Goal: Information Seeking & Learning: Learn about a topic

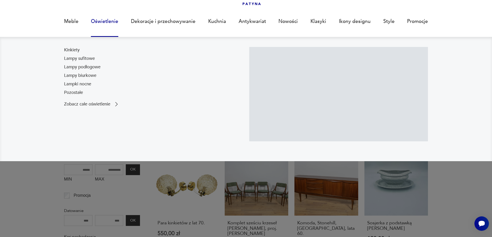
click at [103, 21] on link "Oświetlenie" at bounding box center [104, 22] width 27 height 24
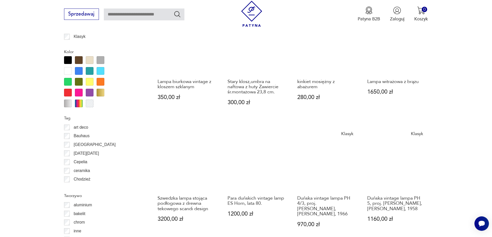
scroll to position [534, 0]
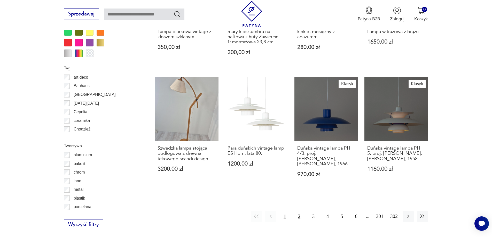
click at [300, 211] on button "2" at bounding box center [299, 216] width 11 height 11
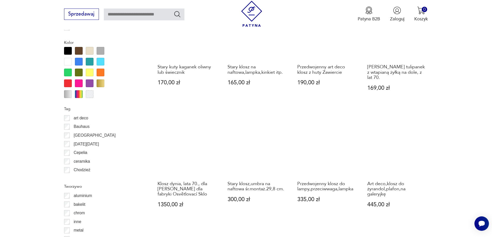
scroll to position [593, 0]
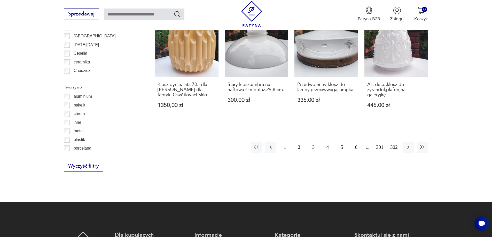
click at [314, 142] on button "3" at bounding box center [313, 147] width 11 height 11
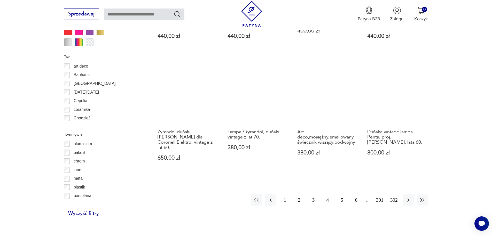
scroll to position [593, 0]
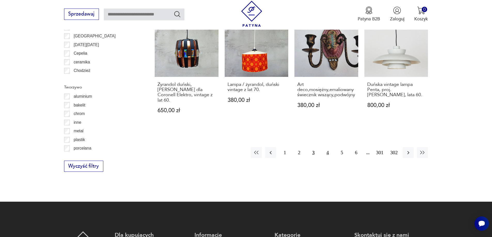
click at [328, 149] on button "4" at bounding box center [327, 152] width 11 height 11
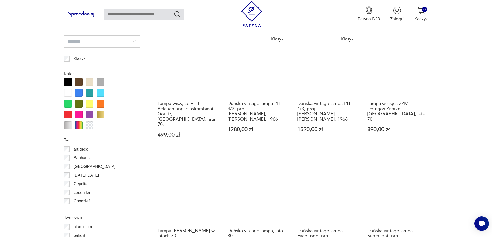
scroll to position [515, 0]
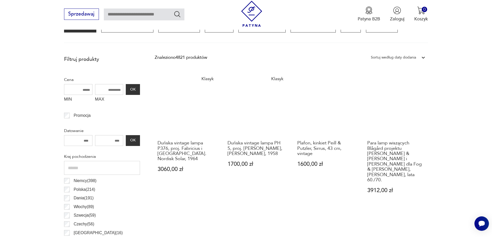
scroll to position [205, 0]
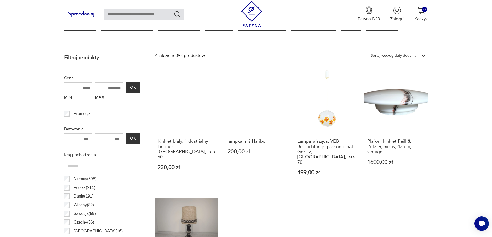
scroll to position [205, 0]
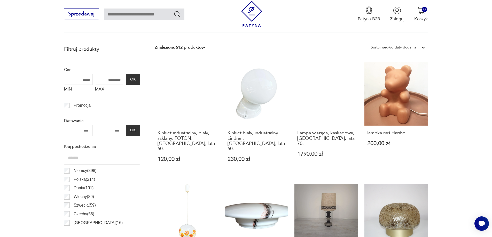
scroll to position [102, 0]
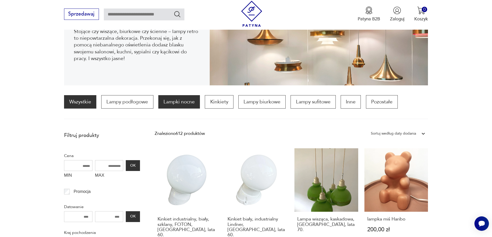
click at [181, 104] on p "Lampki nocne" at bounding box center [179, 101] width 42 height 13
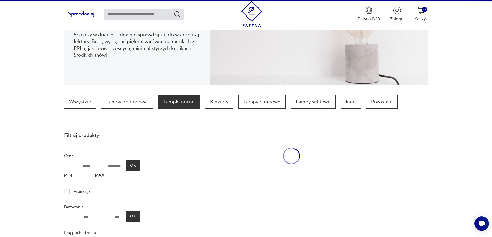
scroll to position [153, 0]
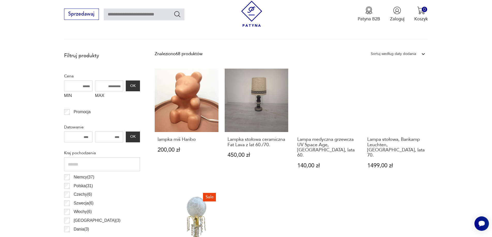
scroll to position [231, 0]
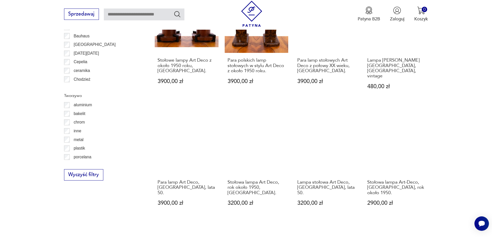
scroll to position [567, 0]
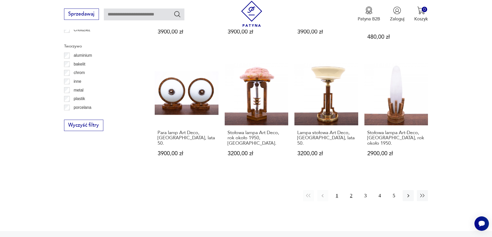
click at [351, 190] on button "2" at bounding box center [351, 195] width 11 height 11
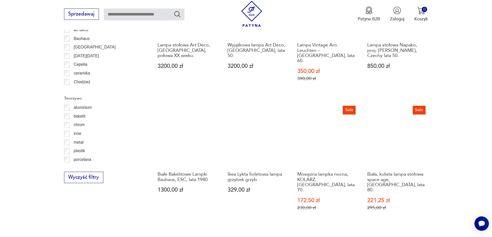
scroll to position [567, 0]
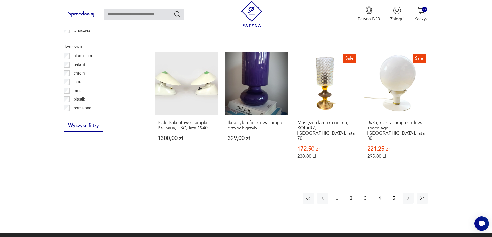
click at [363, 193] on button "3" at bounding box center [365, 198] width 11 height 11
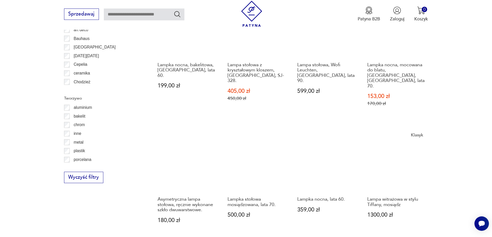
scroll to position [593, 0]
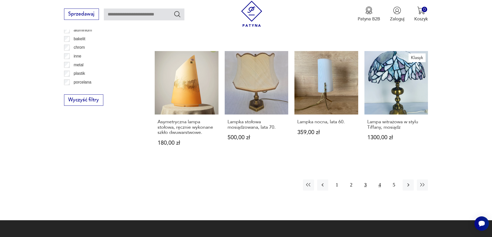
click at [380, 180] on button "4" at bounding box center [379, 185] width 11 height 11
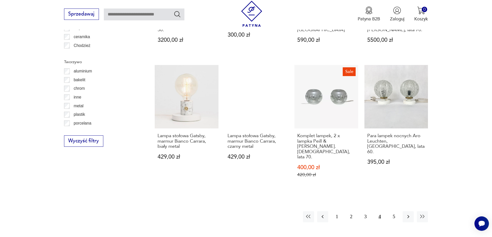
scroll to position [567, 0]
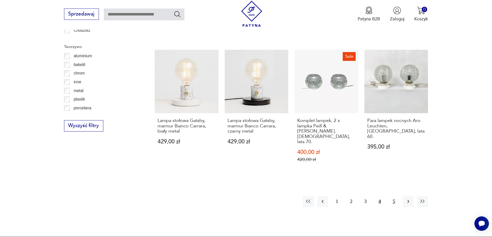
click at [395, 196] on button "5" at bounding box center [394, 201] width 11 height 11
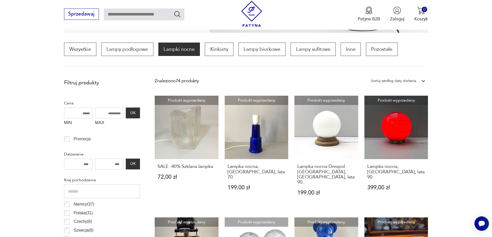
scroll to position [153, 0]
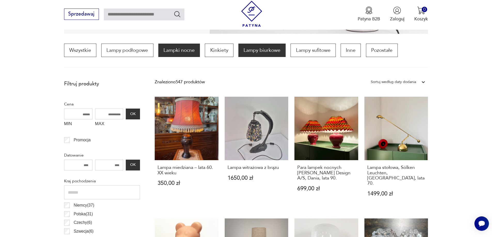
click at [265, 52] on p "Lampy biurkowe" at bounding box center [261, 50] width 47 height 13
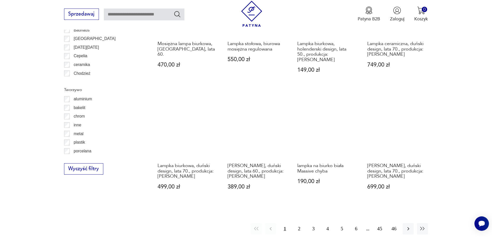
scroll to position [567, 0]
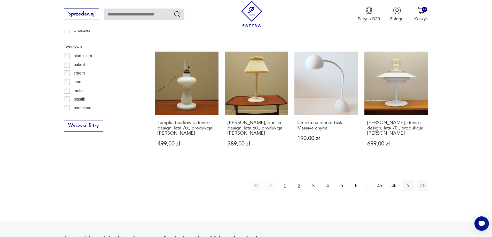
click at [300, 180] on button "2" at bounding box center [299, 185] width 11 height 11
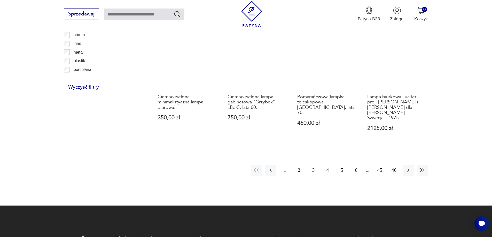
scroll to position [644, 0]
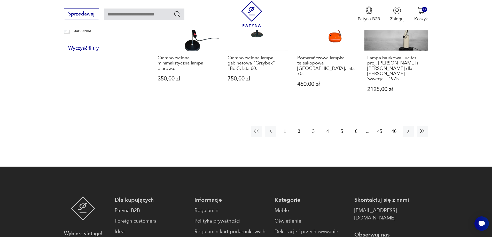
click at [312, 126] on button "3" at bounding box center [313, 131] width 11 height 11
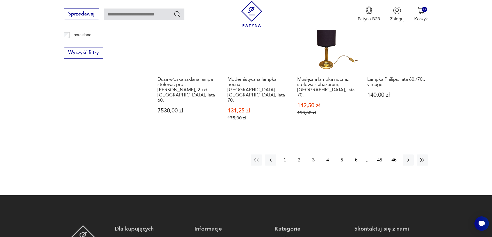
scroll to position [644, 0]
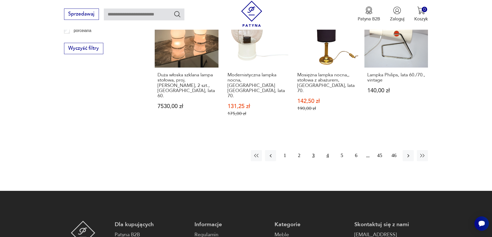
click at [329, 150] on button "4" at bounding box center [327, 155] width 11 height 11
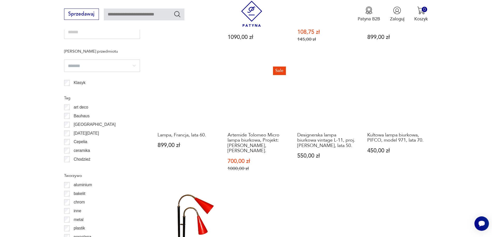
scroll to position [567, 0]
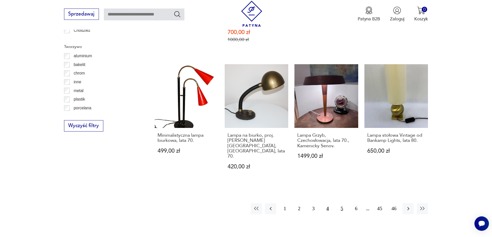
click at [341, 204] on button "5" at bounding box center [341, 209] width 11 height 11
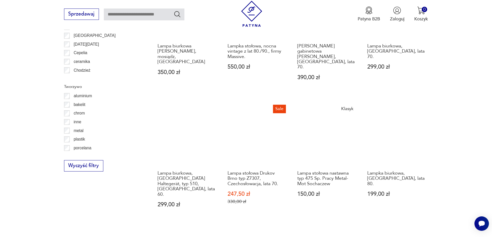
scroll to position [567, 0]
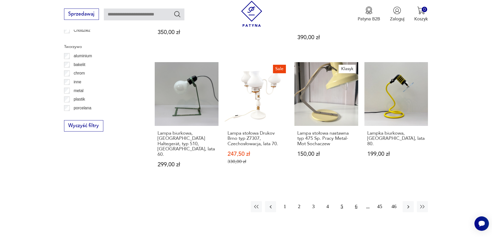
click at [355, 201] on button "6" at bounding box center [356, 206] width 11 height 11
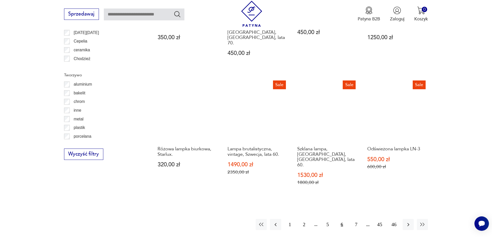
scroll to position [593, 0]
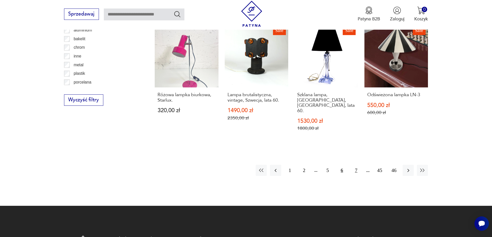
click at [356, 165] on button "7" at bounding box center [356, 170] width 11 height 11
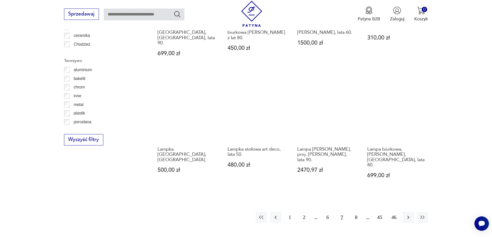
scroll to position [593, 0]
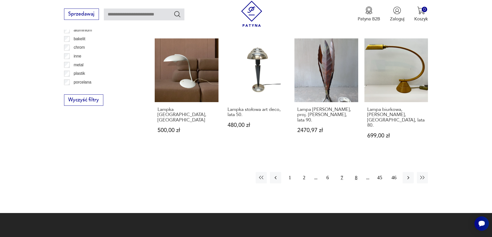
click at [358, 172] on button "8" at bounding box center [356, 177] width 11 height 11
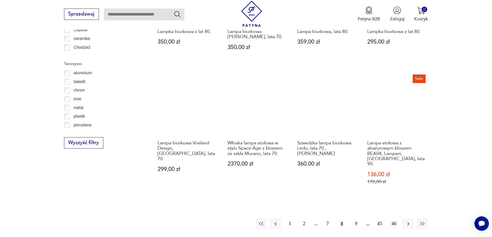
scroll to position [593, 0]
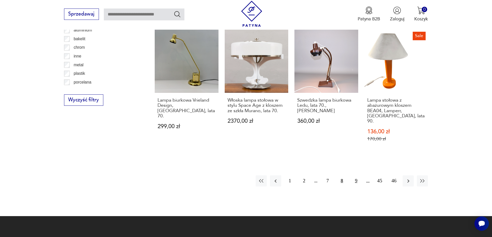
click at [355, 176] on button "9" at bounding box center [356, 181] width 11 height 11
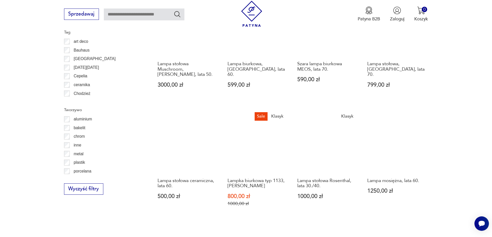
scroll to position [567, 0]
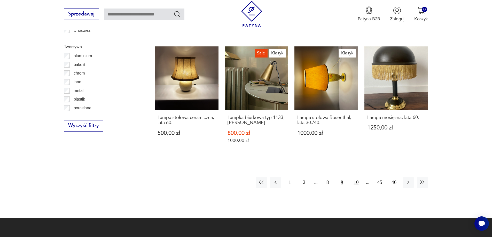
click at [355, 177] on button "10" at bounding box center [356, 182] width 11 height 11
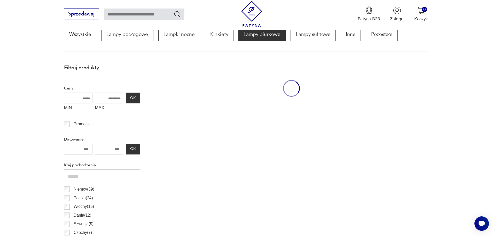
scroll to position [153, 0]
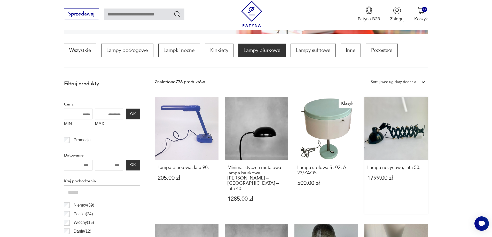
click at [398, 138] on link "Lampa nożycowa, lata 50. 1799,00 zł" at bounding box center [396, 156] width 64 height 118
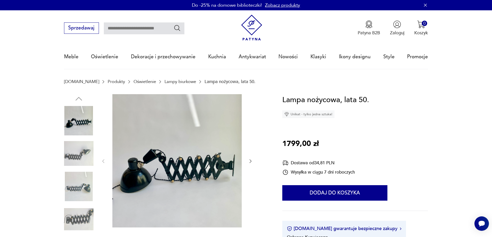
click at [251, 161] on icon "button" at bounding box center [250, 161] width 5 height 5
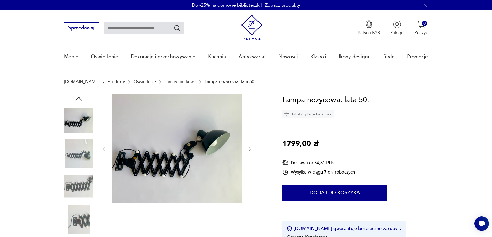
click at [250, 147] on icon "button" at bounding box center [250, 148] width 5 height 5
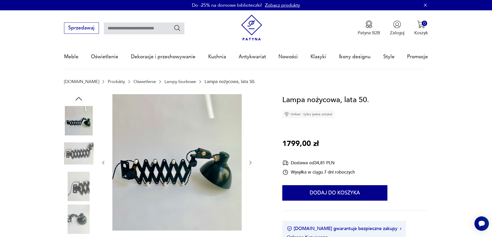
click at [250, 147] on div at bounding box center [177, 163] width 152 height 138
click at [250, 164] on icon "button" at bounding box center [250, 162] width 5 height 5
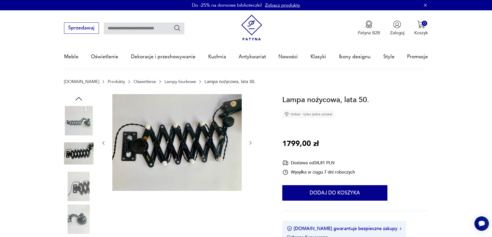
click at [250, 144] on icon "button" at bounding box center [250, 143] width 5 height 5
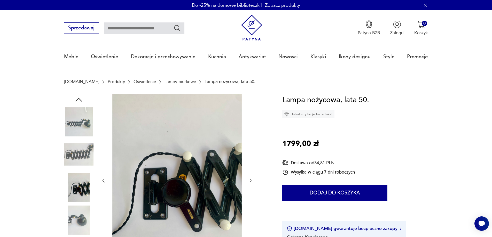
click at [251, 179] on icon "button" at bounding box center [250, 180] width 5 height 5
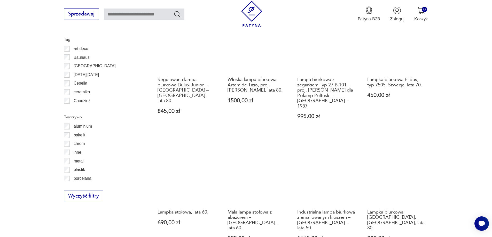
scroll to position [541, 0]
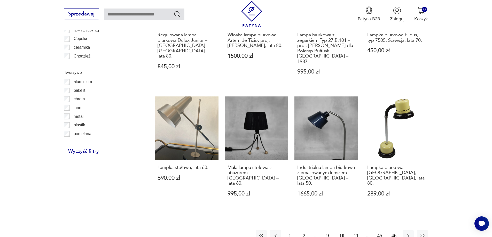
click at [357, 231] on button "11" at bounding box center [356, 236] width 11 height 11
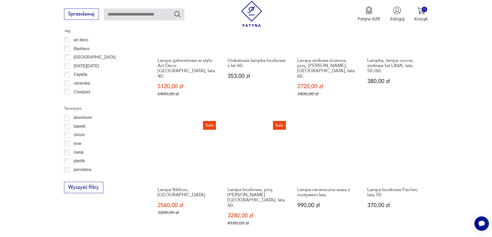
scroll to position [567, 0]
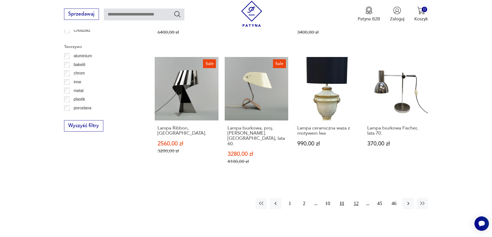
click at [356, 198] on button "12" at bounding box center [356, 203] width 11 height 11
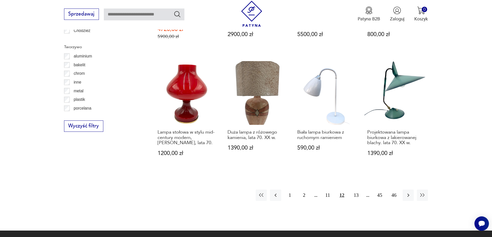
scroll to position [567, 0]
click at [357, 190] on button "13" at bounding box center [356, 195] width 11 height 11
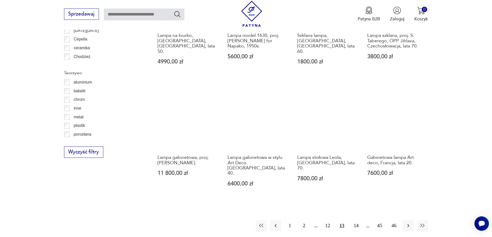
scroll to position [593, 0]
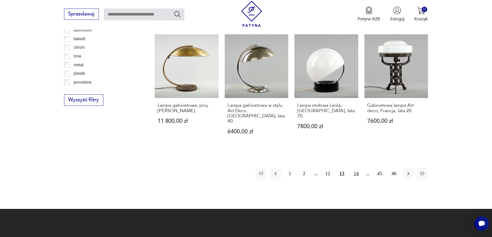
click at [356, 168] on button "14" at bounding box center [356, 173] width 11 height 11
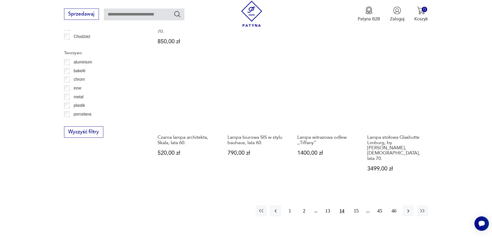
scroll to position [593, 0]
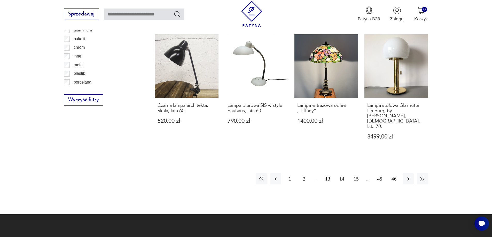
click at [356, 174] on button "15" at bounding box center [356, 179] width 11 height 11
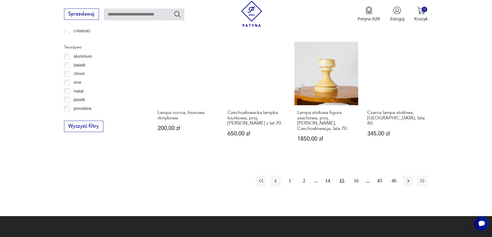
scroll to position [567, 0]
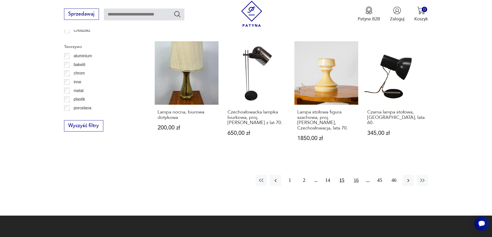
click at [356, 175] on button "16" at bounding box center [356, 180] width 11 height 11
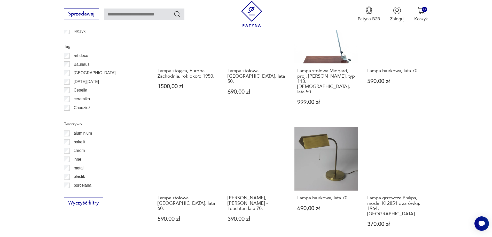
scroll to position [567, 0]
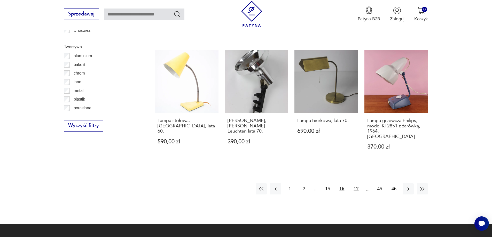
click at [354, 184] on button "17" at bounding box center [356, 189] width 11 height 11
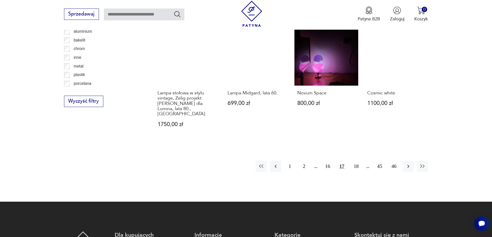
scroll to position [618, 0]
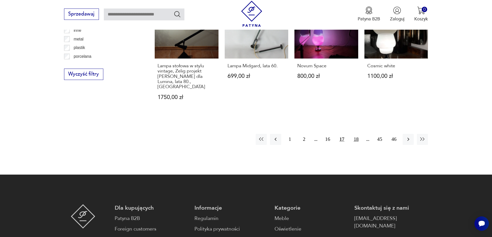
click at [357, 134] on button "18" at bounding box center [356, 139] width 11 height 11
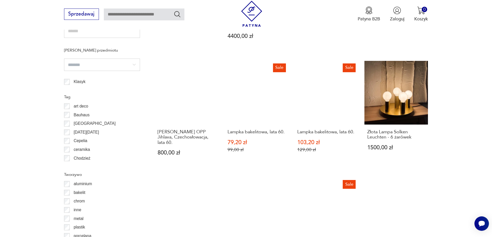
scroll to position [489, 0]
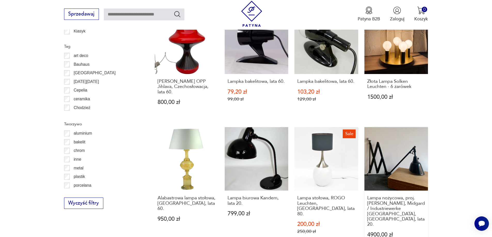
click at [383, 161] on link "Lampa nożycowa, proj. [PERSON_NAME], Midgard / Industriewerke [GEOGRAPHIC_DATA]…" at bounding box center [396, 188] width 64 height 123
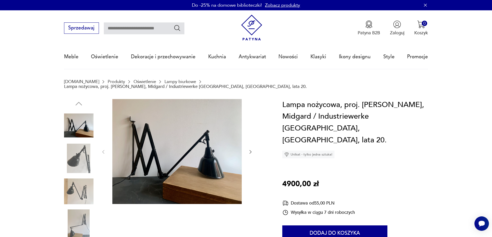
click at [253, 150] on icon "button" at bounding box center [250, 152] width 5 height 5
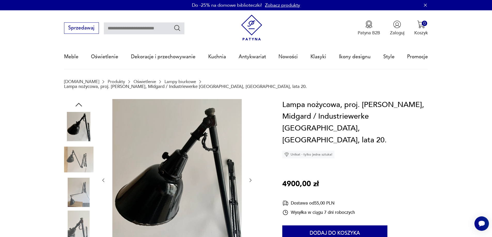
click at [253, 149] on div at bounding box center [177, 180] width 152 height 163
click at [249, 178] on icon "button" at bounding box center [250, 180] width 5 height 5
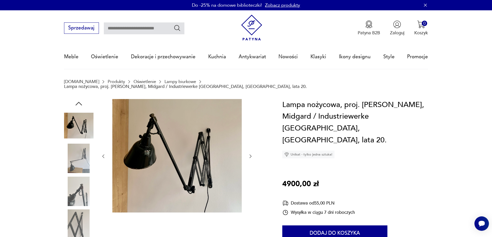
click at [251, 155] on icon "button" at bounding box center [251, 157] width 2 height 4
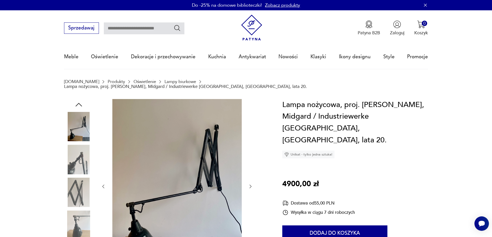
click at [250, 184] on icon "button" at bounding box center [250, 186] width 5 height 5
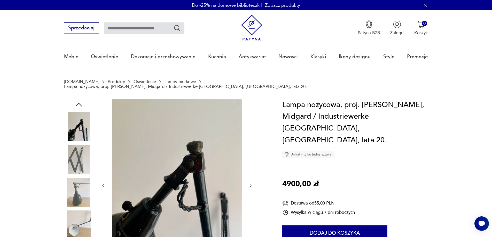
click at [250, 183] on icon "button" at bounding box center [250, 185] width 5 height 5
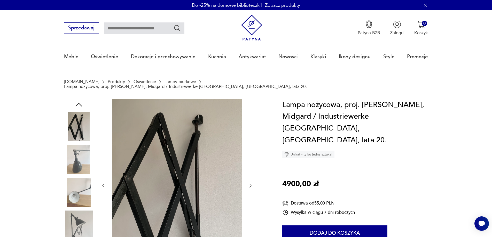
click at [250, 183] on icon "button" at bounding box center [250, 185] width 5 height 5
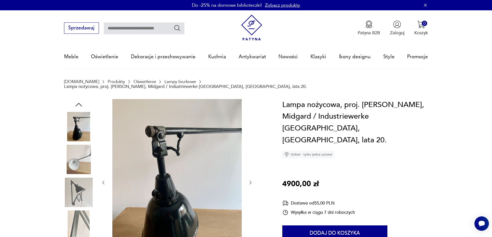
click at [250, 181] on div at bounding box center [177, 182] width 152 height 167
click at [250, 180] on icon "button" at bounding box center [250, 182] width 5 height 5
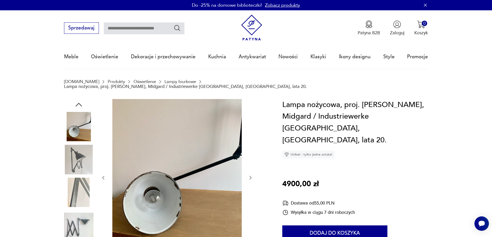
click at [251, 178] on div at bounding box center [177, 178] width 152 height 158
click at [250, 175] on icon "button" at bounding box center [250, 177] width 5 height 5
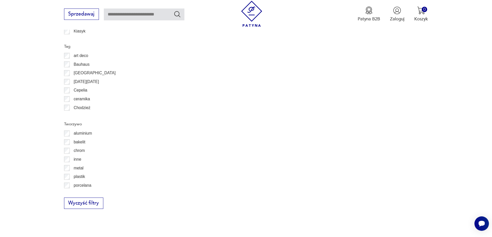
scroll to position [546, 0]
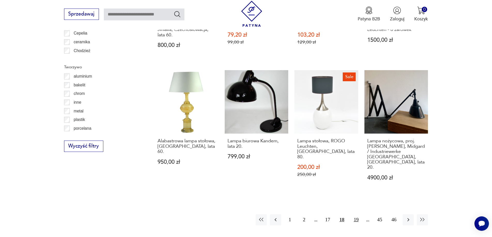
click at [355, 215] on button "19" at bounding box center [356, 220] width 11 height 11
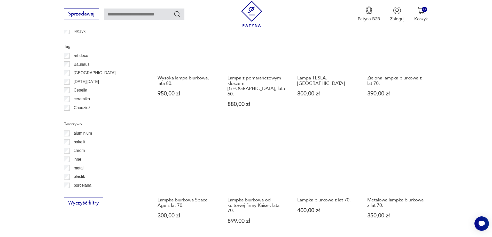
scroll to position [567, 0]
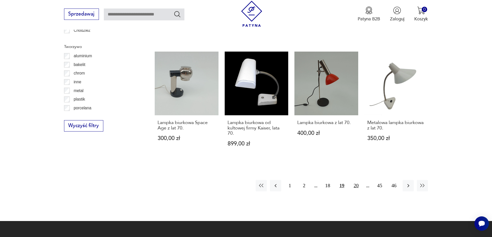
click at [356, 180] on button "20" at bounding box center [356, 185] width 11 height 11
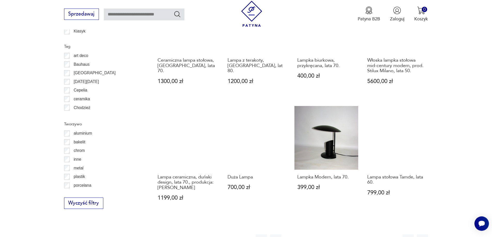
scroll to position [593, 0]
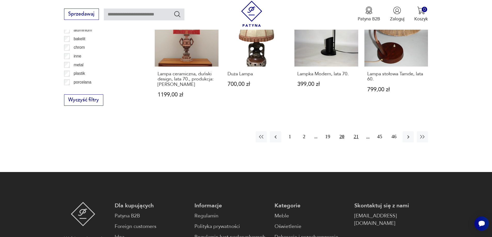
click at [355, 133] on button "21" at bounding box center [356, 136] width 11 height 11
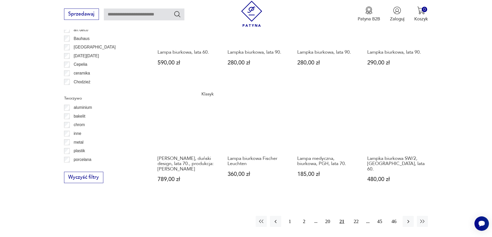
scroll to position [567, 0]
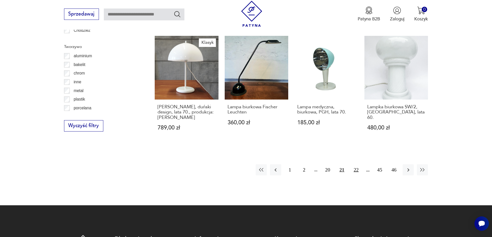
click at [354, 165] on button "22" at bounding box center [356, 170] width 11 height 11
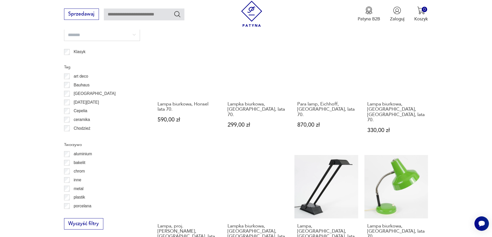
scroll to position [515, 0]
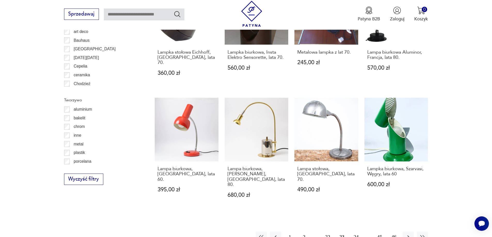
scroll to position [541, 0]
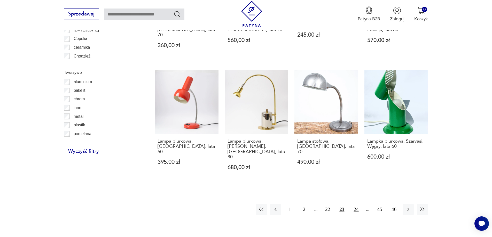
click at [357, 204] on button "24" at bounding box center [356, 209] width 11 height 11
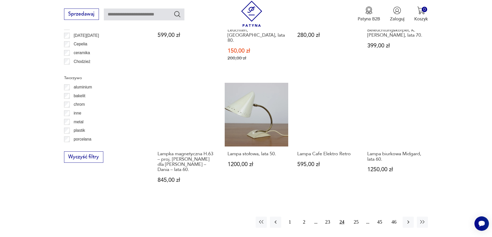
scroll to position [541, 0]
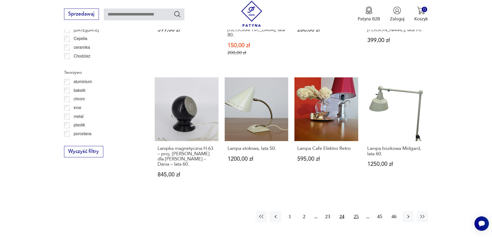
click at [357, 212] on button "25" at bounding box center [356, 217] width 11 height 11
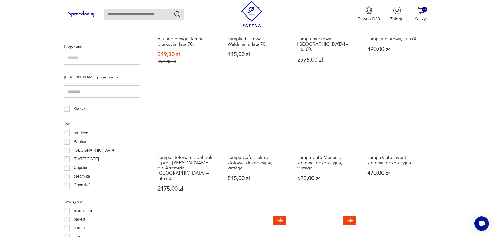
scroll to position [541, 0]
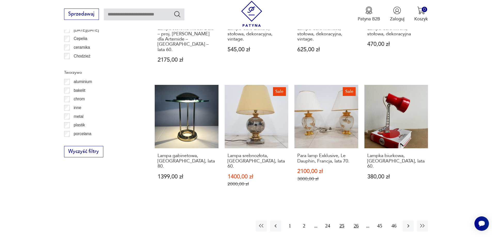
click at [357, 221] on button "26" at bounding box center [356, 226] width 11 height 11
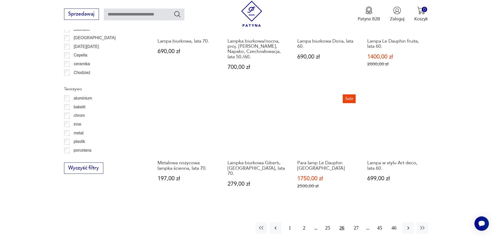
scroll to position [567, 0]
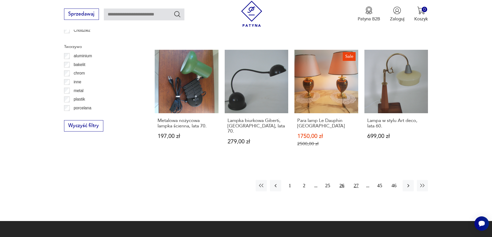
click at [357, 180] on button "27" at bounding box center [356, 185] width 11 height 11
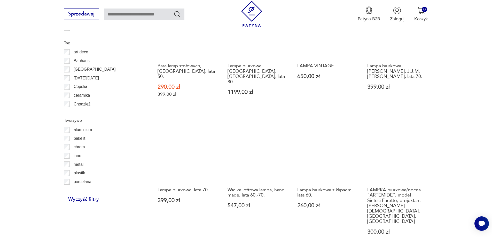
scroll to position [515, 0]
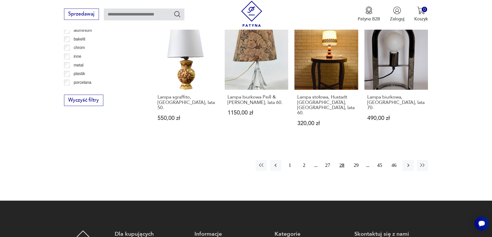
scroll to position [593, 0]
click at [356, 160] on button "29" at bounding box center [356, 165] width 11 height 11
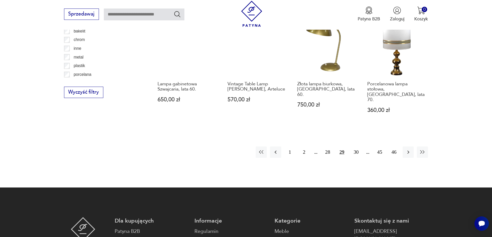
scroll to position [644, 0]
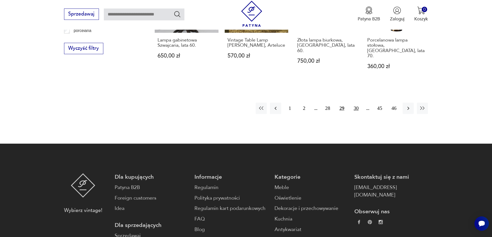
click at [356, 103] on button "30" at bounding box center [356, 108] width 11 height 11
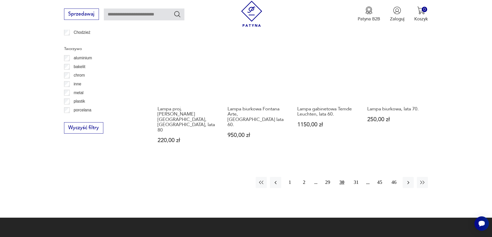
scroll to position [567, 0]
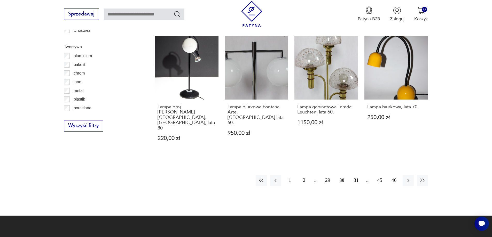
click at [357, 175] on button "31" at bounding box center [356, 180] width 11 height 11
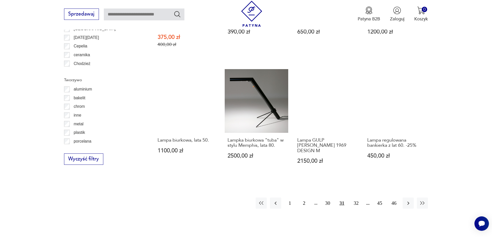
scroll to position [567, 0]
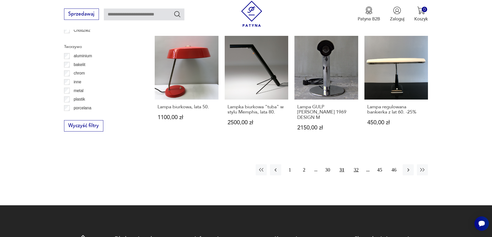
click at [357, 165] on button "32" at bounding box center [356, 170] width 11 height 11
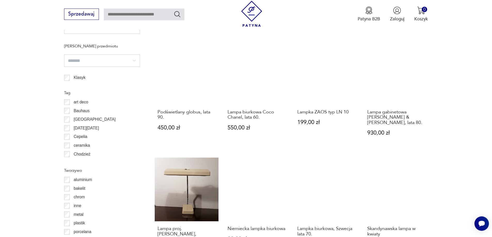
scroll to position [515, 0]
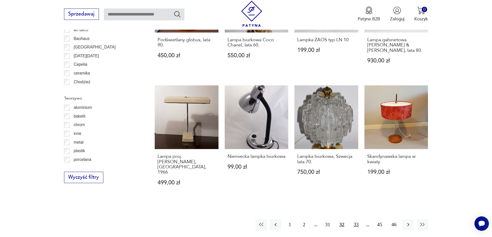
click at [355, 220] on button "33" at bounding box center [356, 225] width 11 height 11
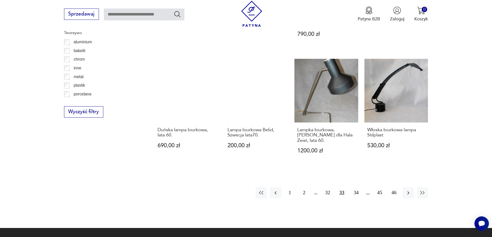
scroll to position [618, 0]
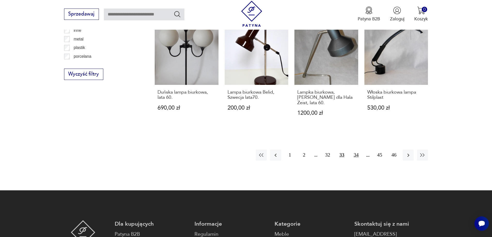
click at [357, 150] on button "34" at bounding box center [356, 155] width 11 height 11
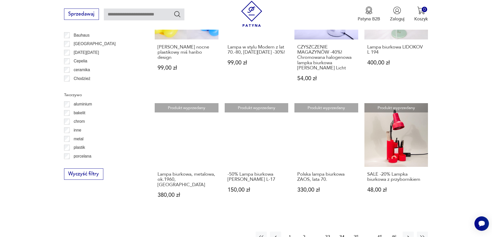
scroll to position [567, 0]
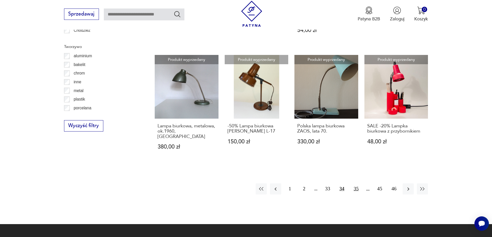
click at [356, 184] on button "35" at bounding box center [356, 189] width 11 height 11
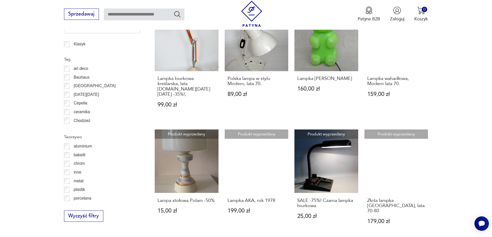
scroll to position [515, 0]
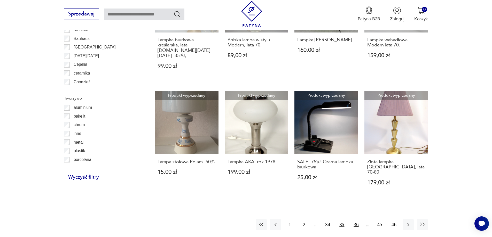
click at [357, 220] on button "36" at bounding box center [356, 225] width 11 height 11
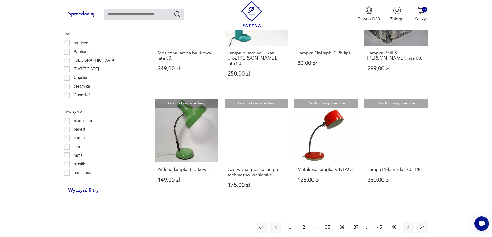
scroll to position [541, 0]
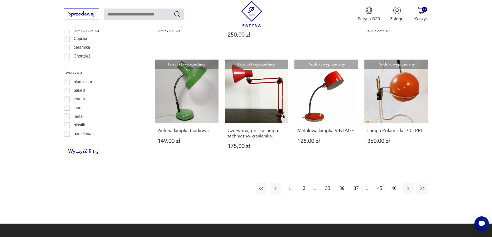
click at [355, 184] on button "37" at bounding box center [356, 188] width 11 height 11
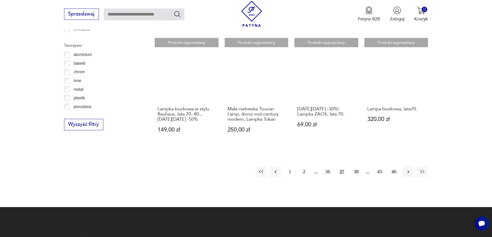
scroll to position [618, 0]
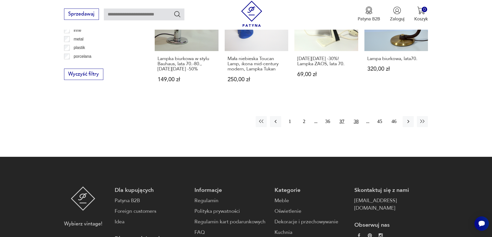
click at [357, 122] on button "38" at bounding box center [356, 121] width 11 height 11
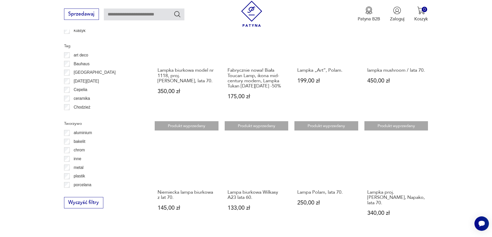
scroll to position [515, 0]
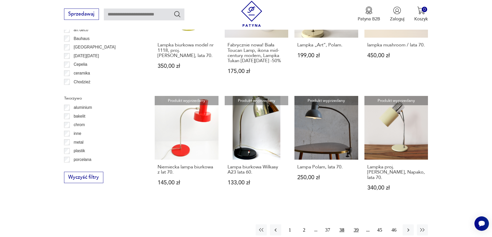
click at [356, 226] on button "39" at bounding box center [356, 230] width 11 height 11
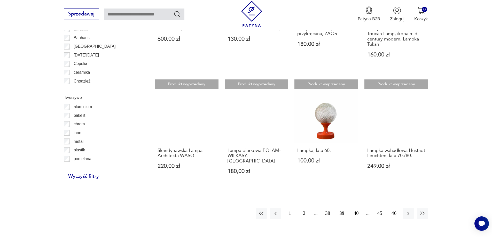
scroll to position [567, 0]
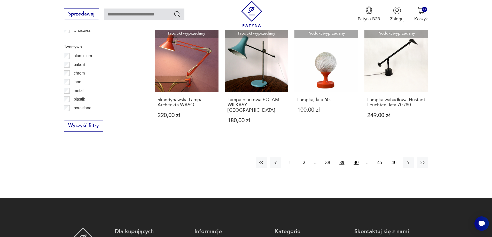
click at [358, 162] on button "40" at bounding box center [356, 162] width 11 height 11
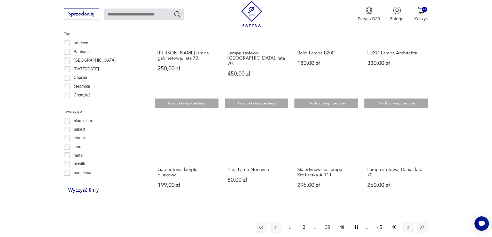
scroll to position [541, 0]
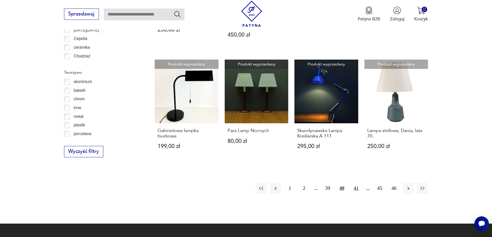
click at [355, 183] on button "41" at bounding box center [356, 188] width 11 height 11
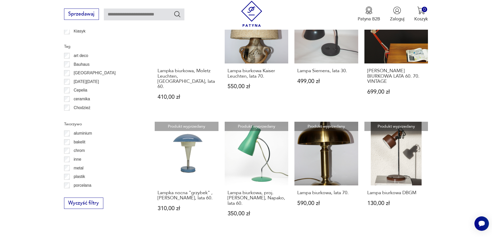
scroll to position [593, 0]
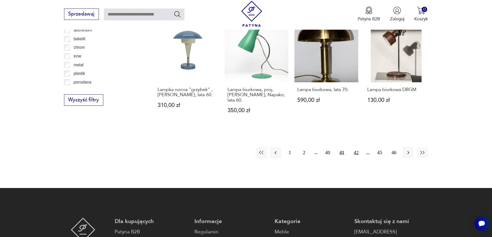
click at [356, 147] on button "42" at bounding box center [356, 152] width 11 height 11
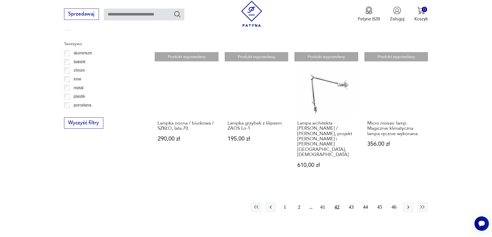
scroll to position [593, 0]
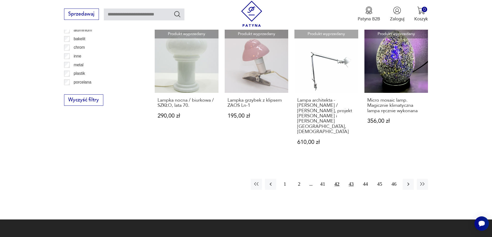
click at [352, 179] on button "43" at bounding box center [351, 184] width 11 height 11
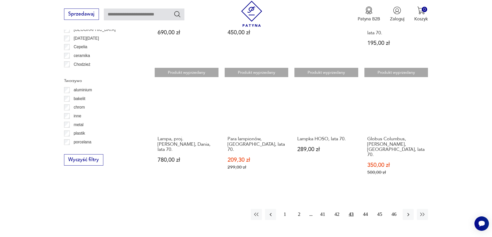
scroll to position [541, 0]
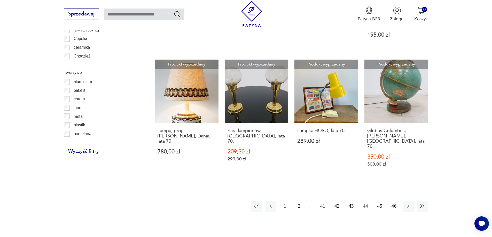
click at [366, 201] on button "44" at bounding box center [365, 206] width 11 height 11
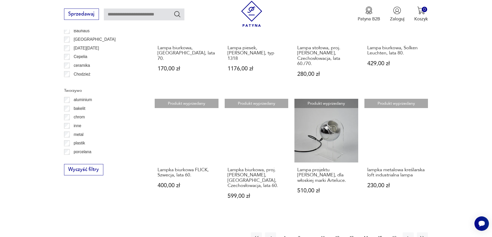
scroll to position [567, 0]
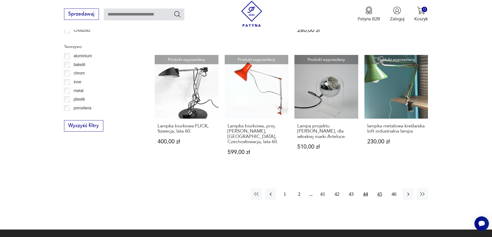
click at [379, 189] on button "45" at bounding box center [379, 194] width 11 height 11
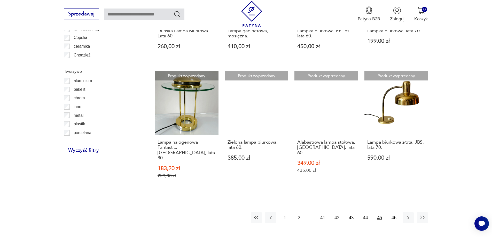
scroll to position [567, 0]
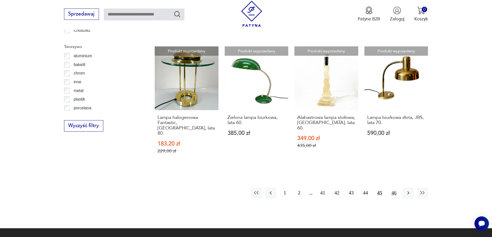
click at [394, 188] on button "46" at bounding box center [394, 193] width 11 height 11
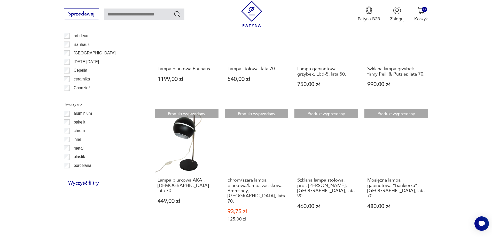
scroll to position [567, 0]
